Goal: Information Seeking & Learning: Learn about a topic

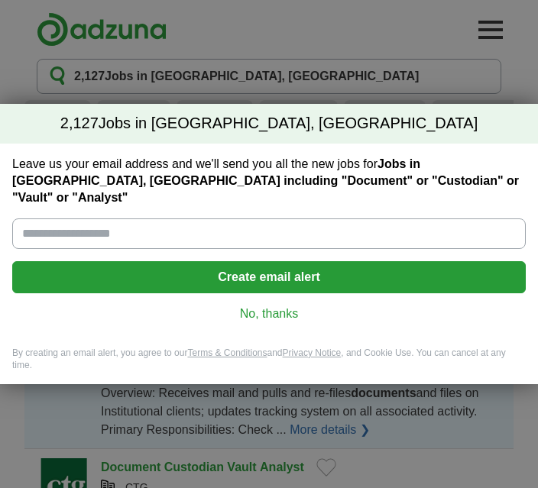
click at [54, 232] on input "Leave us your email address and we'll send you all the new jobs for Jobs in Get…" at bounding box center [268, 234] width 513 height 31
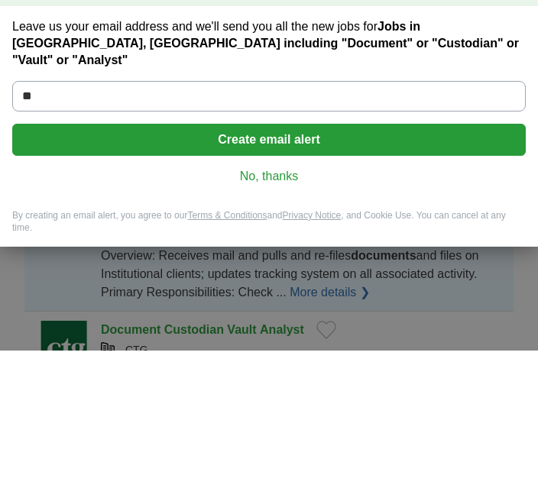
type input "*"
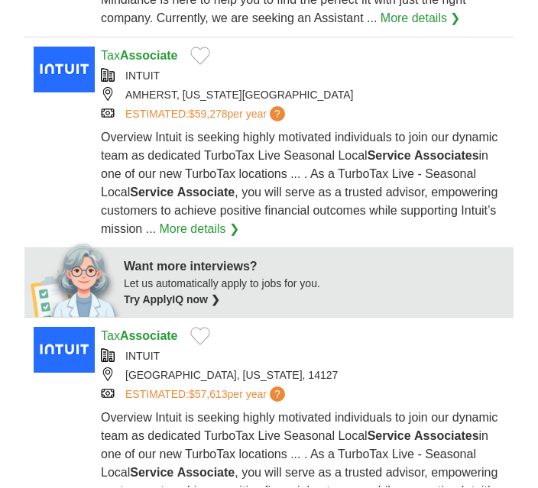
scroll to position [572, 0]
